Goal: Information Seeking & Learning: Learn about a topic

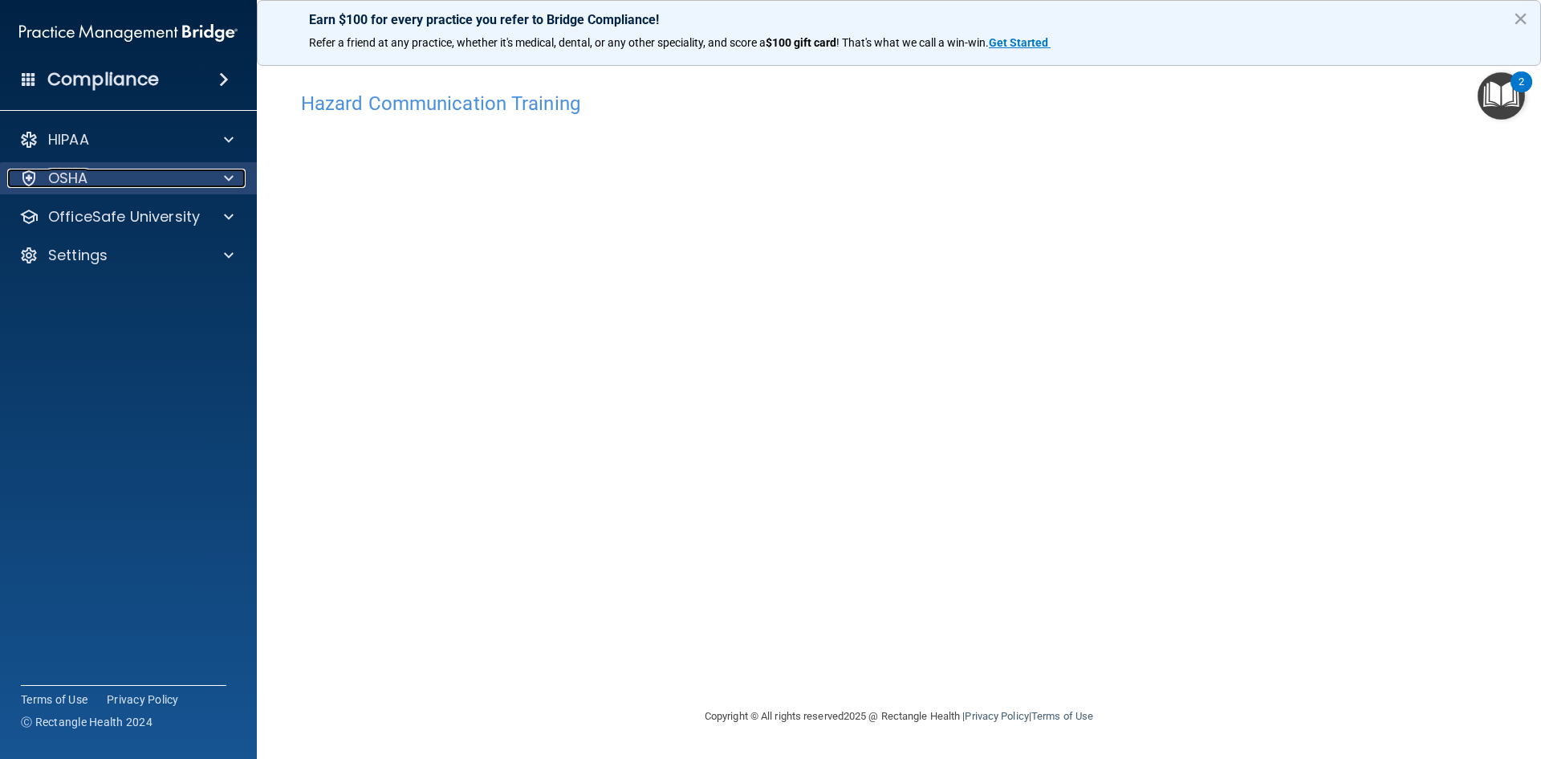
click at [114, 186] on div "OSHA" at bounding box center [106, 178] width 199 height 19
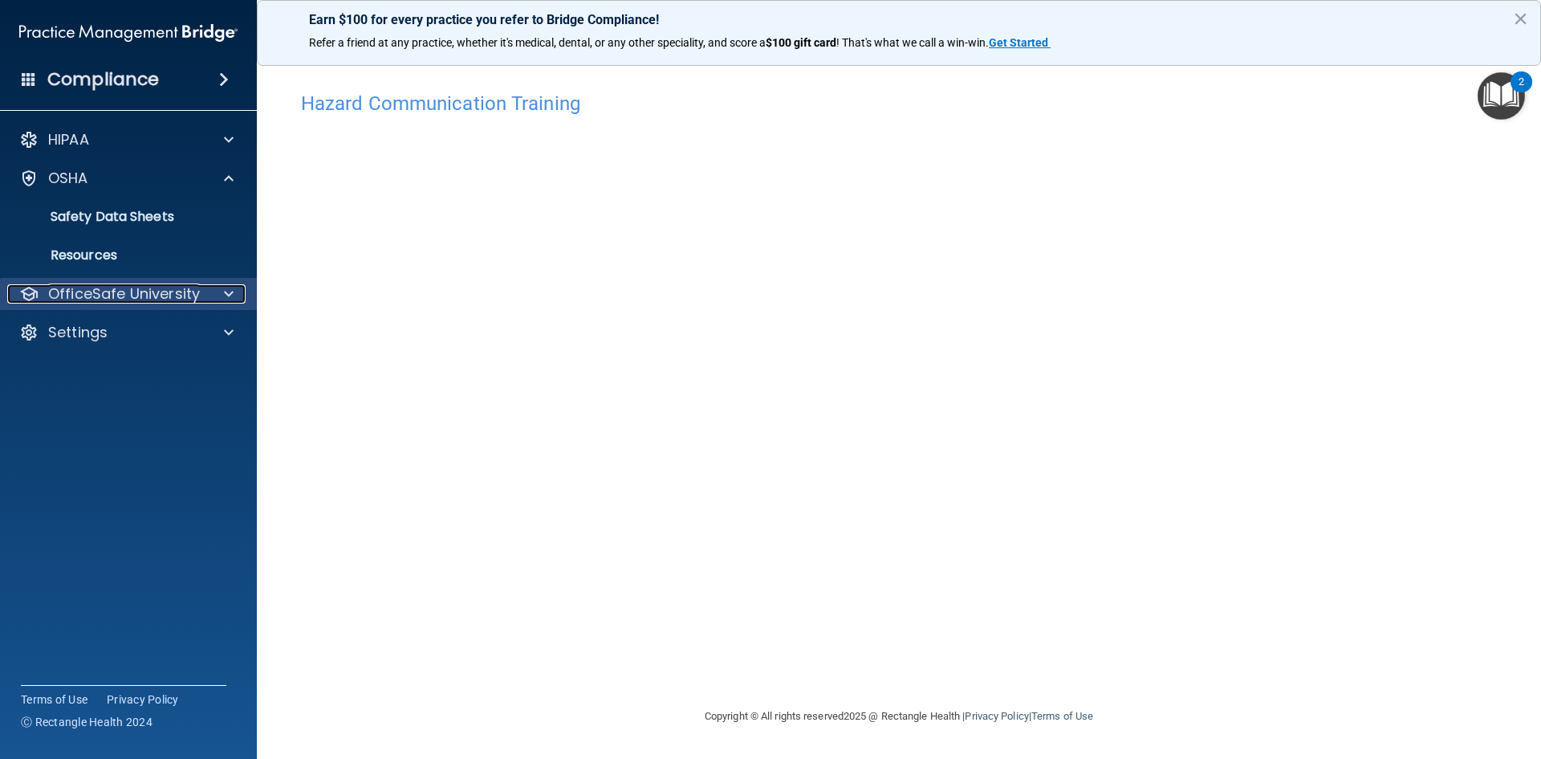
click at [96, 287] on p "OfficeSafe University" at bounding box center [124, 293] width 152 height 19
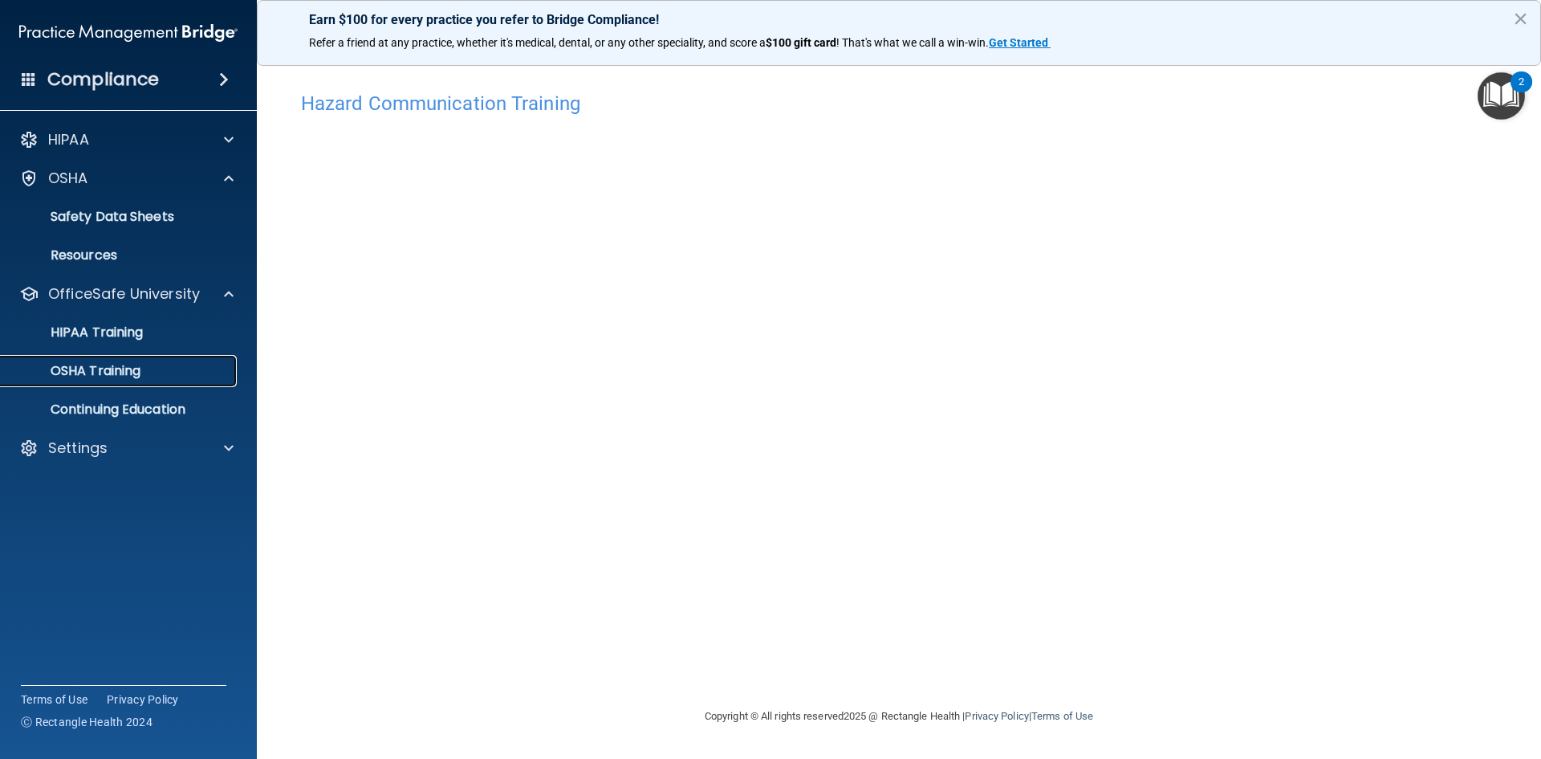
click at [92, 366] on p "OSHA Training" at bounding box center [75, 371] width 130 height 16
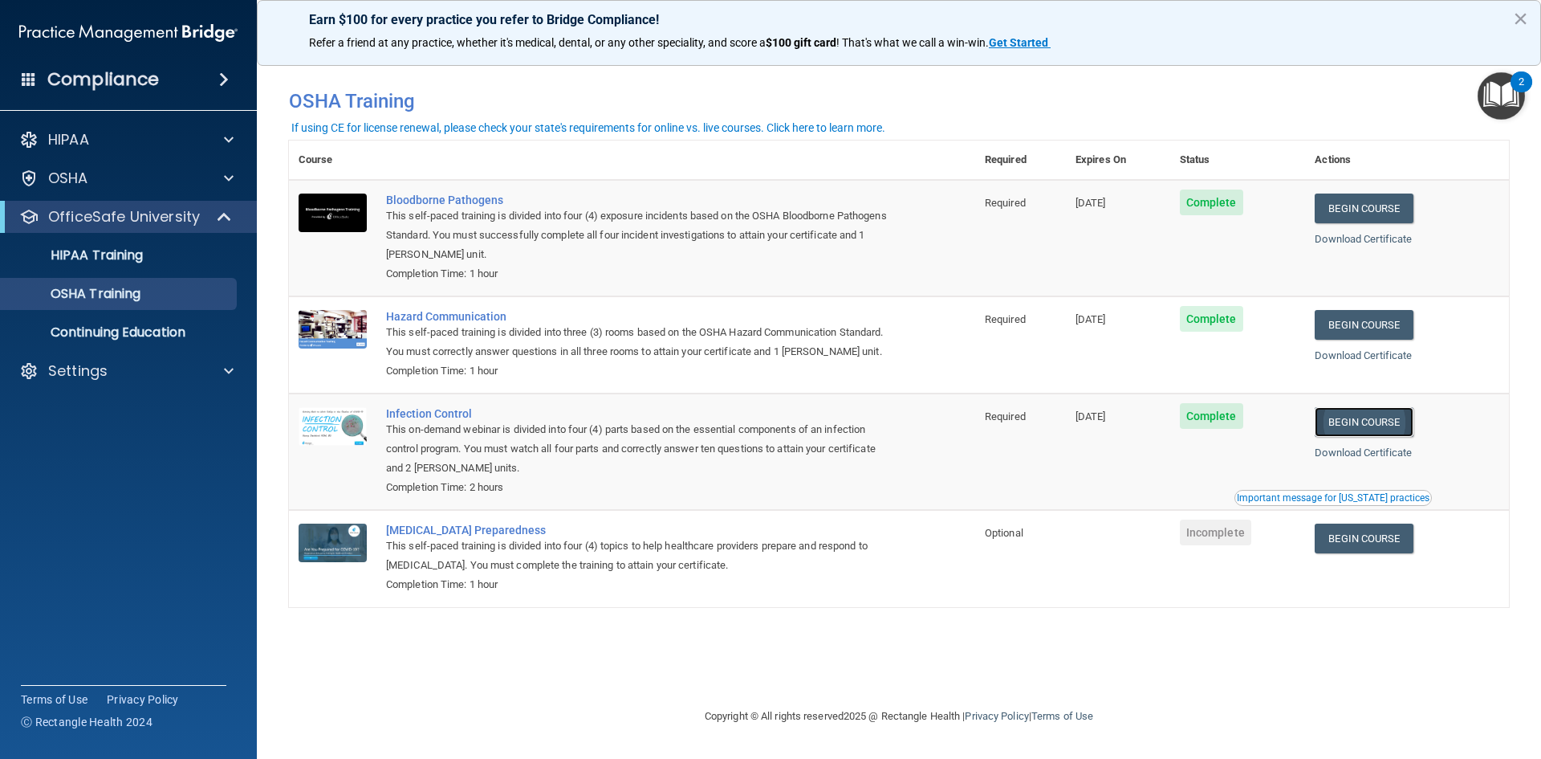
click at [1400, 421] on link "Begin Course" at bounding box center [1364, 422] width 98 height 30
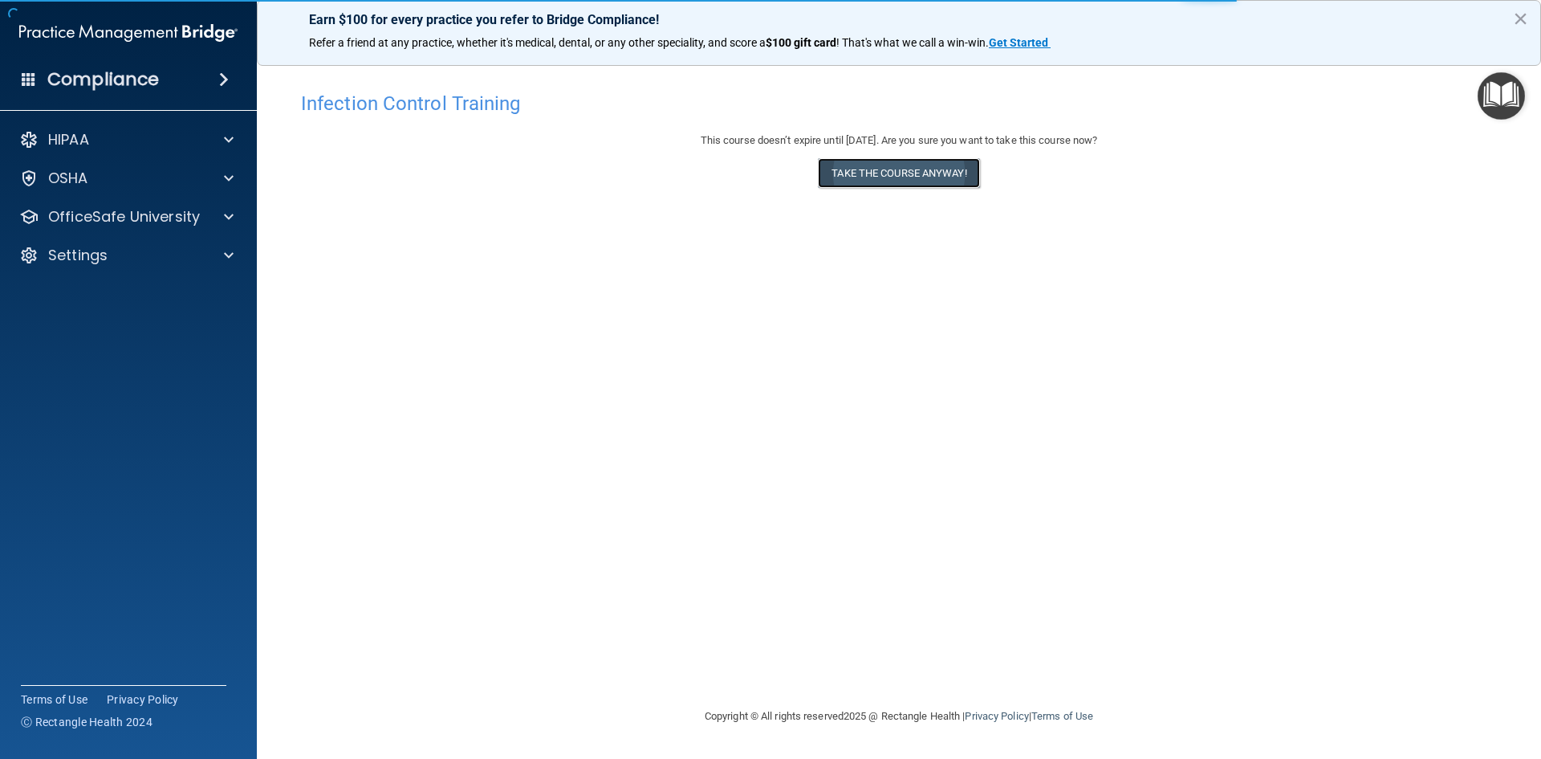
click at [858, 173] on button "Take the course anyway!" at bounding box center [898, 173] width 161 height 30
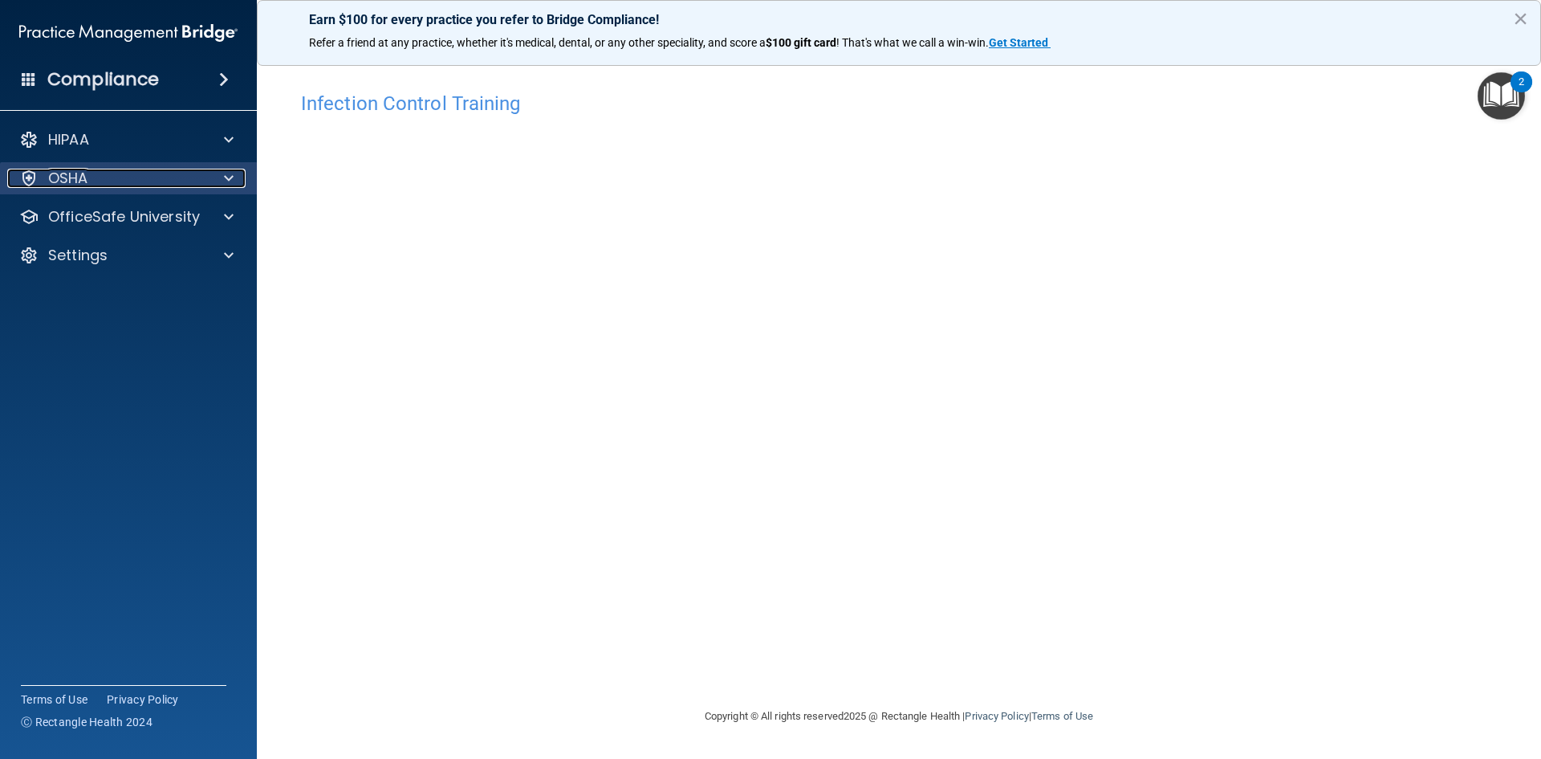
click at [76, 186] on p "OSHA" at bounding box center [68, 178] width 40 height 19
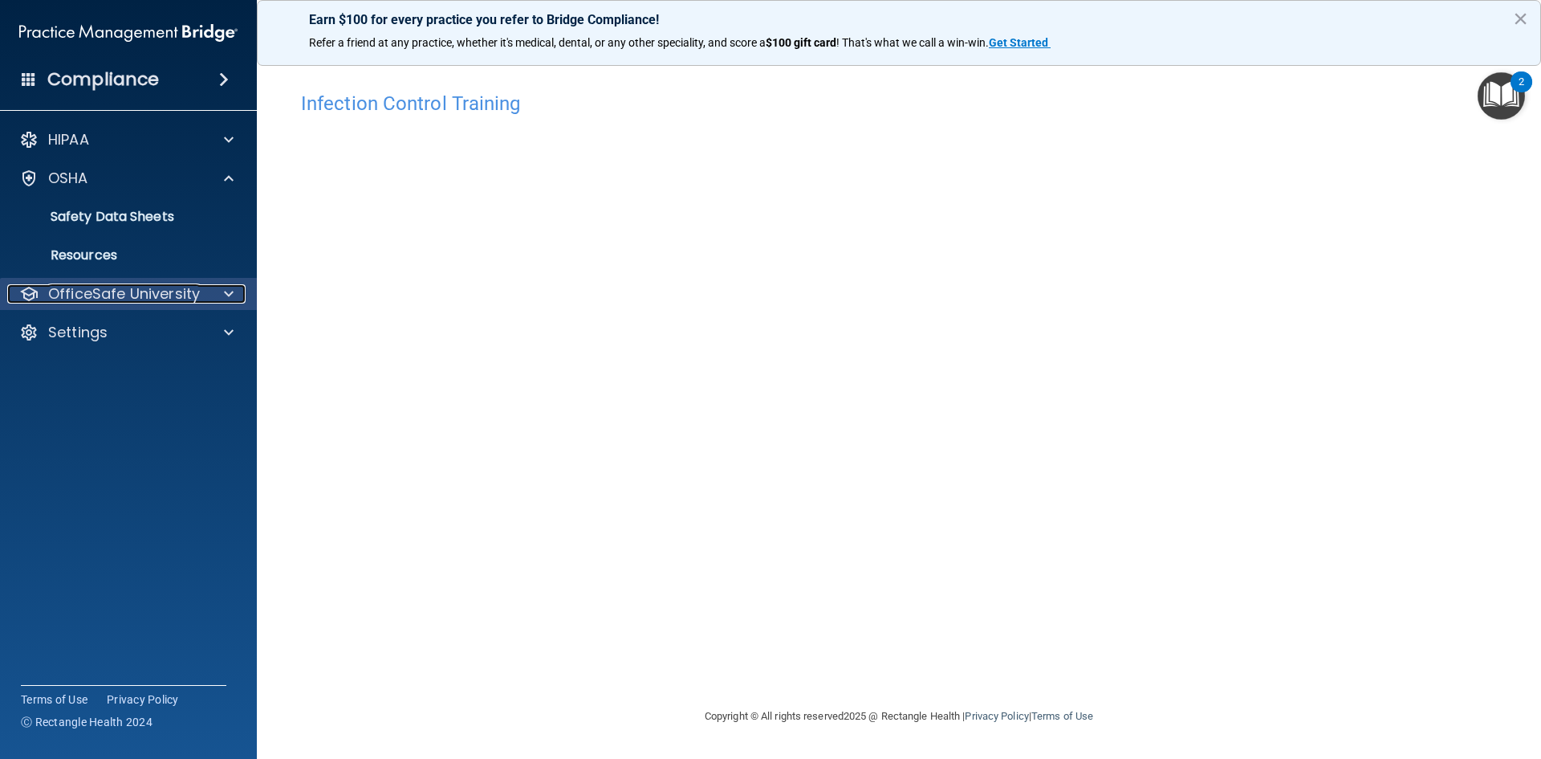
click at [96, 294] on p "OfficeSafe University" at bounding box center [124, 293] width 152 height 19
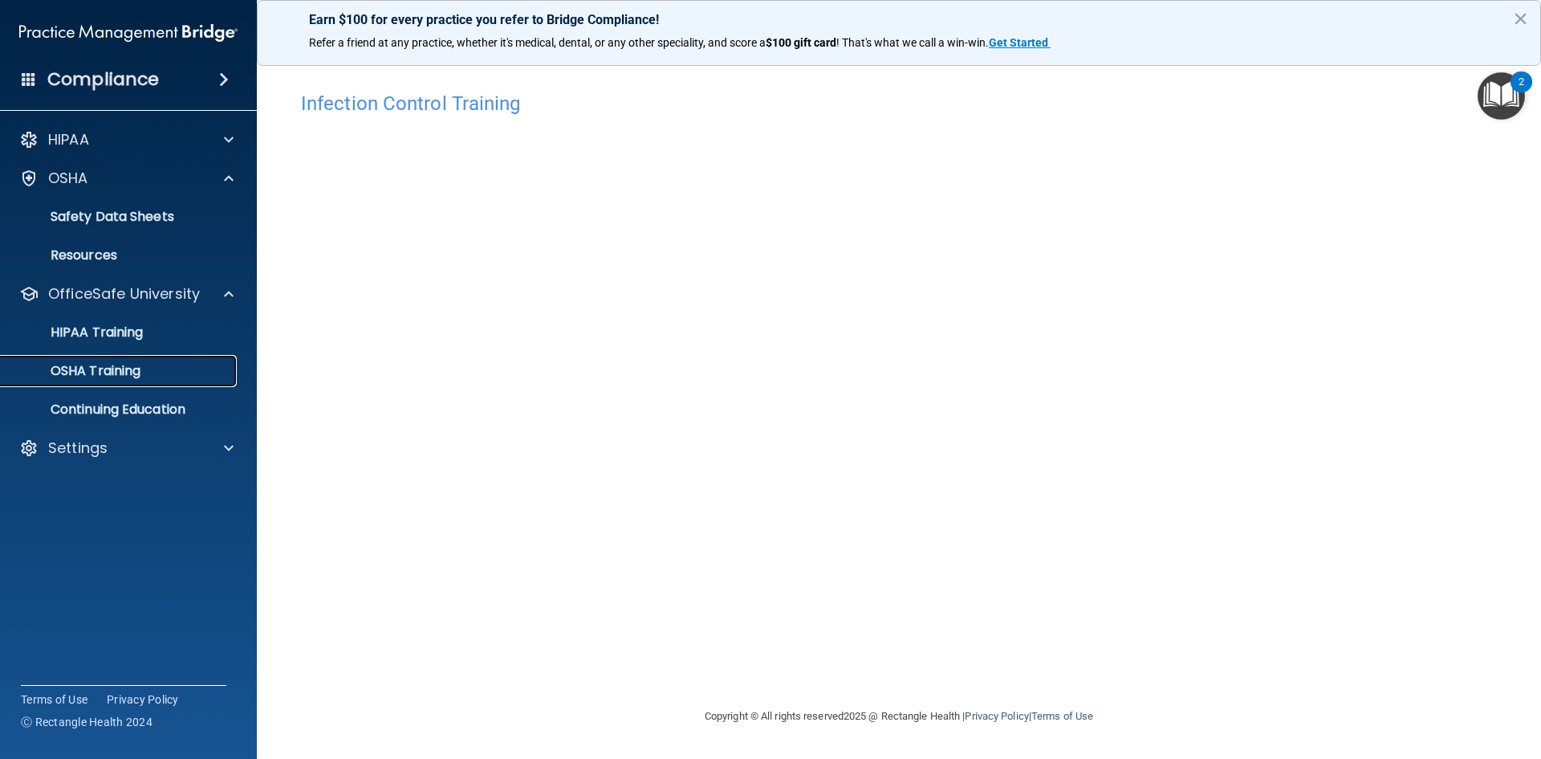
click at [96, 375] on p "OSHA Training" at bounding box center [75, 371] width 130 height 16
